Goal: Task Accomplishment & Management: Complete application form

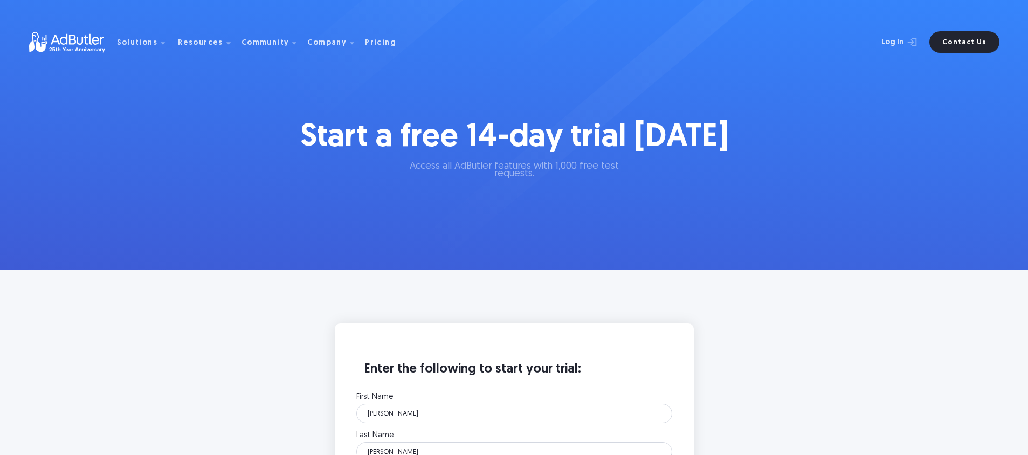
select select "32"
select select "14"
select select "Display Ad Server"
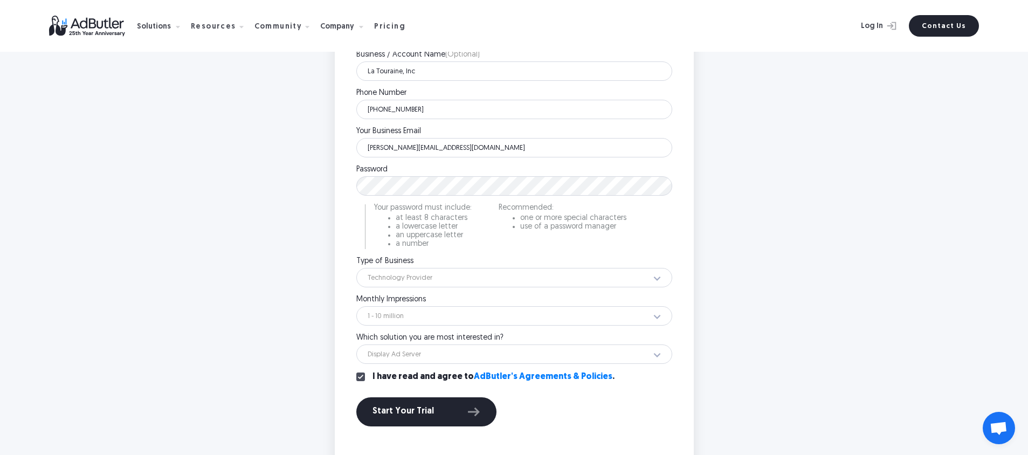
scroll to position [439, 0]
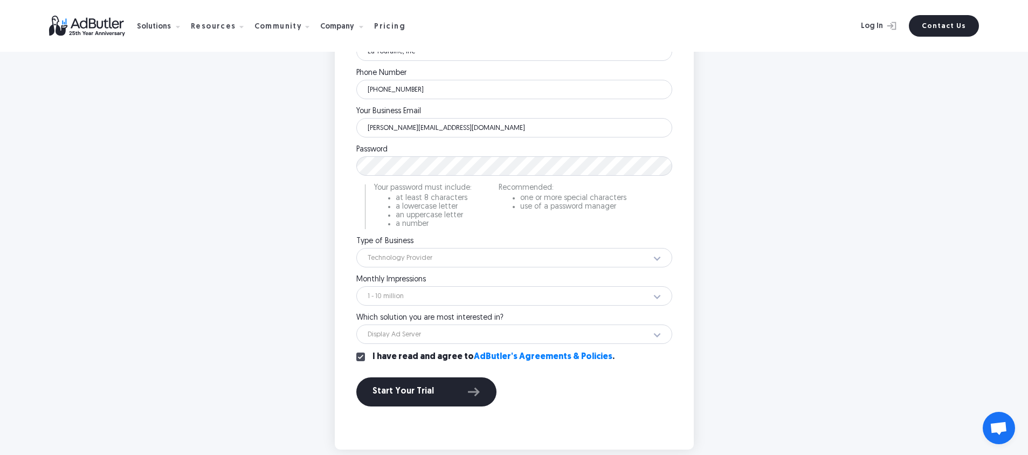
click at [486, 155] on div "Password Please enter a password. Your password must include: at least 8 charac…" at bounding box center [514, 187] width 316 height 83
click at [886, 190] on main "Enter the following to start your trial: First Name [PERSON_NAME] Please enter …" at bounding box center [514, 167] width 1028 height 673
click at [771, 196] on main "Enter the following to start your trial: First Name [PERSON_NAME] Please enter …" at bounding box center [514, 167] width 1028 height 673
drag, startPoint x: 698, startPoint y: 183, endPoint x: 716, endPoint y: 159, distance: 30.1
click at [698, 183] on div "Enter the following to start your trial: First Name [PERSON_NAME] Please enter …" at bounding box center [514, 167] width 431 height 565
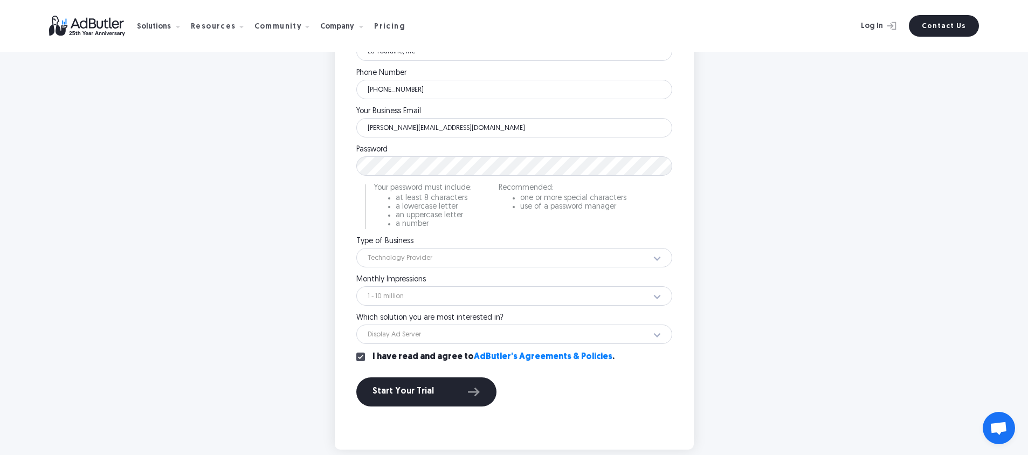
click at [835, 215] on main "Enter the following to start your trial: First Name [PERSON_NAME] Please enter …" at bounding box center [514, 167] width 1028 height 673
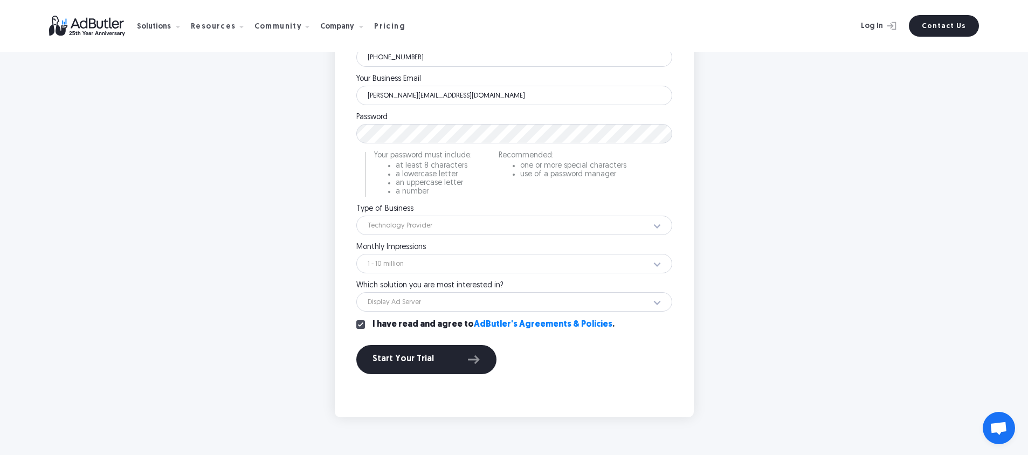
scroll to position [524, 0]
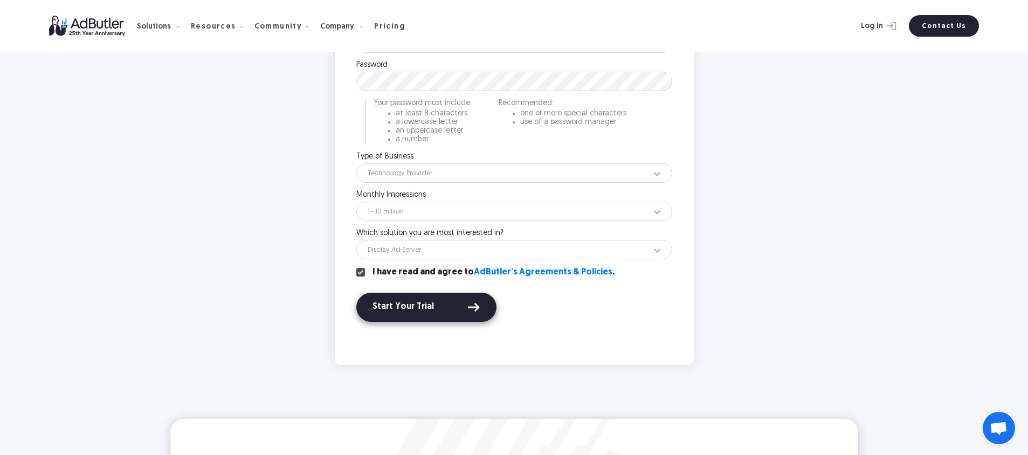
click at [437, 311] on div "Start Your Trial" at bounding box center [427, 307] width 108 height 14
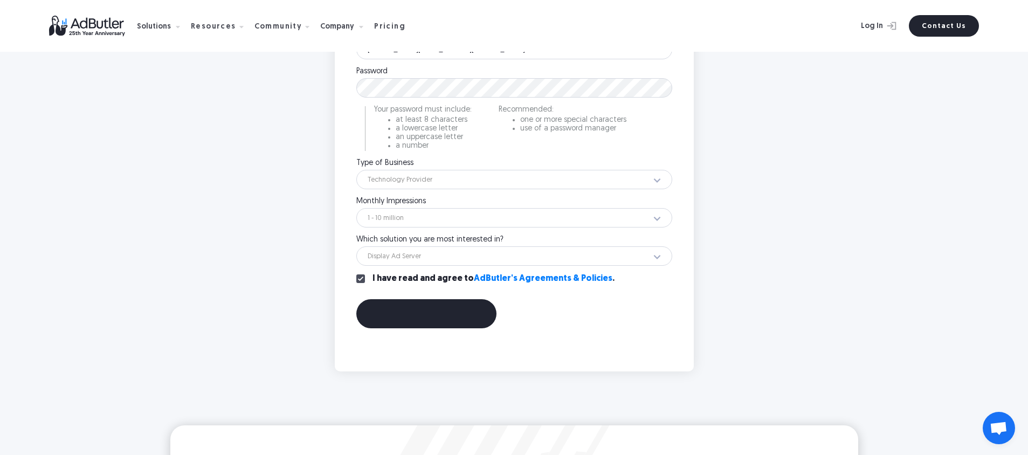
scroll to position [488, 0]
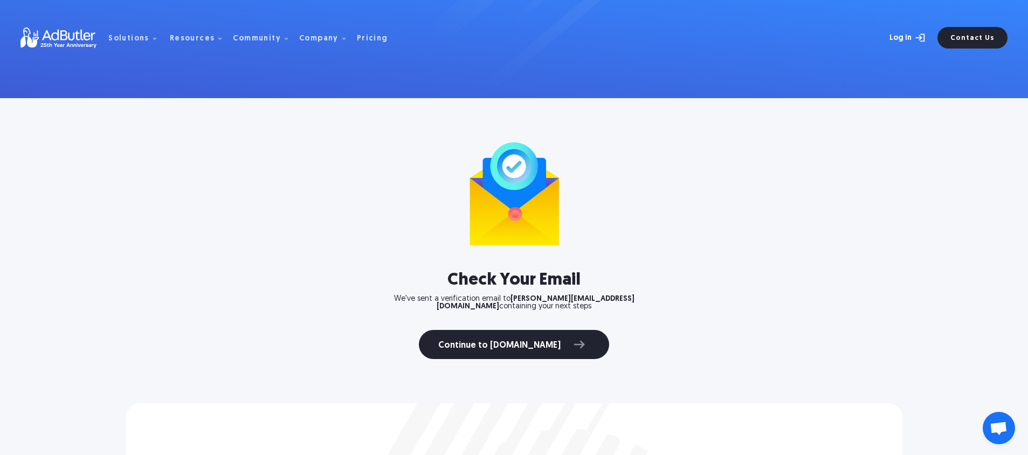
click at [896, 34] on link "Log In" at bounding box center [896, 38] width 70 height 22
